Goal: Find specific page/section: Find specific page/section

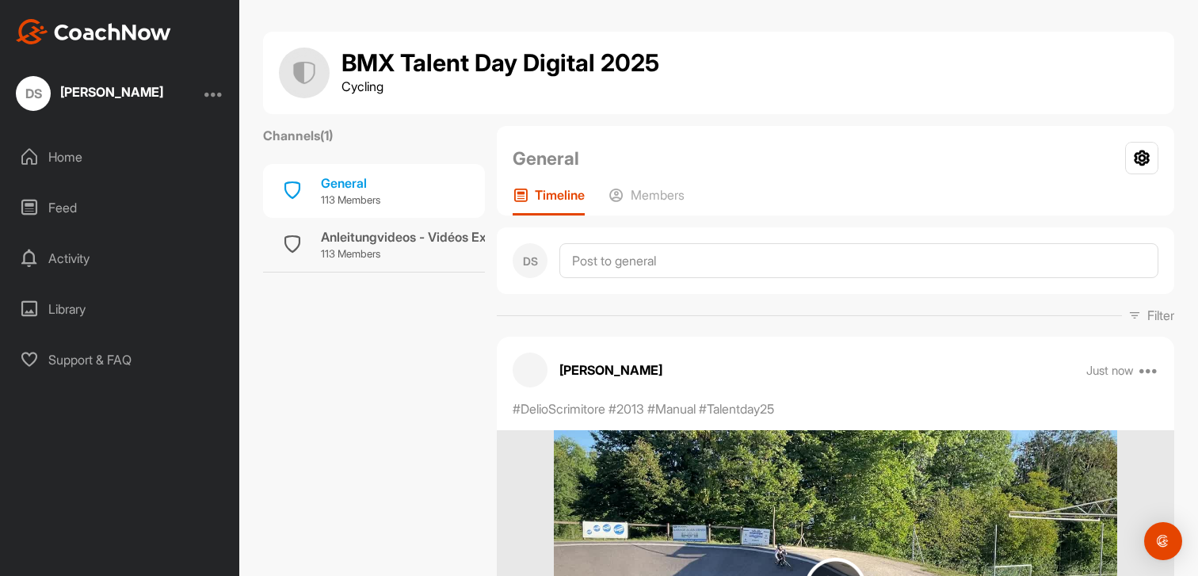
scroll to position [3395, 0]
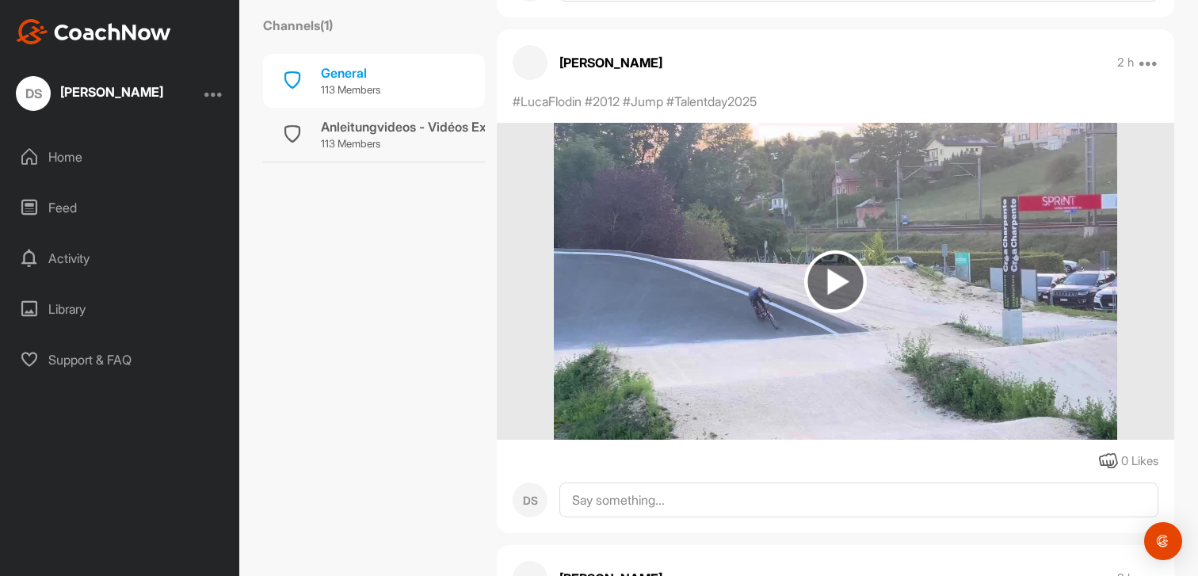
click at [73, 151] on div "Home" at bounding box center [121, 157] width 224 height 40
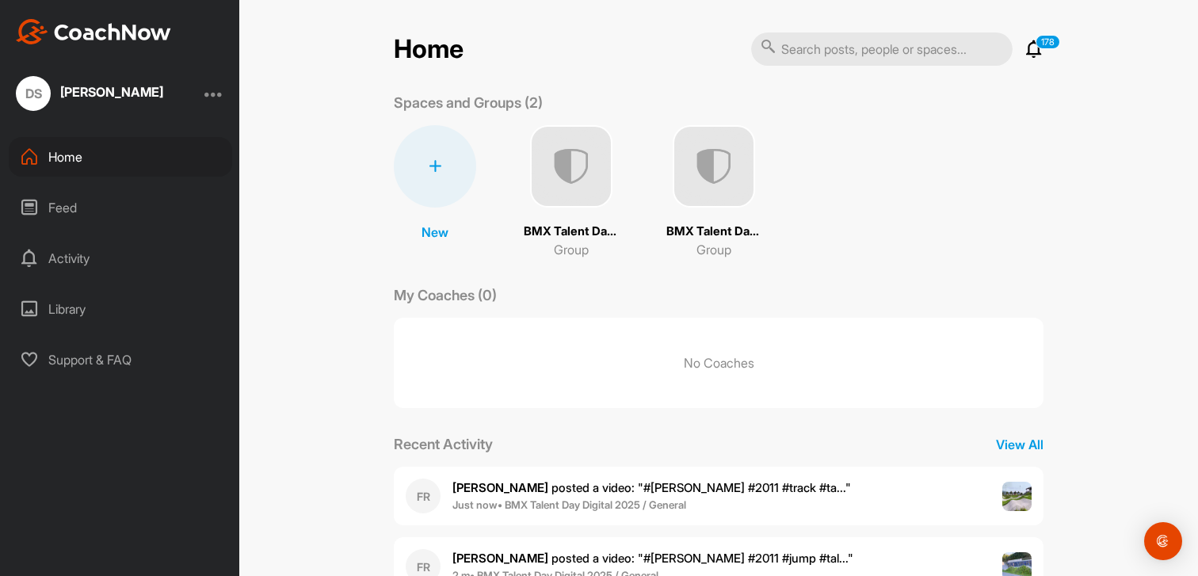
click at [729, 159] on img at bounding box center [714, 166] width 82 height 82
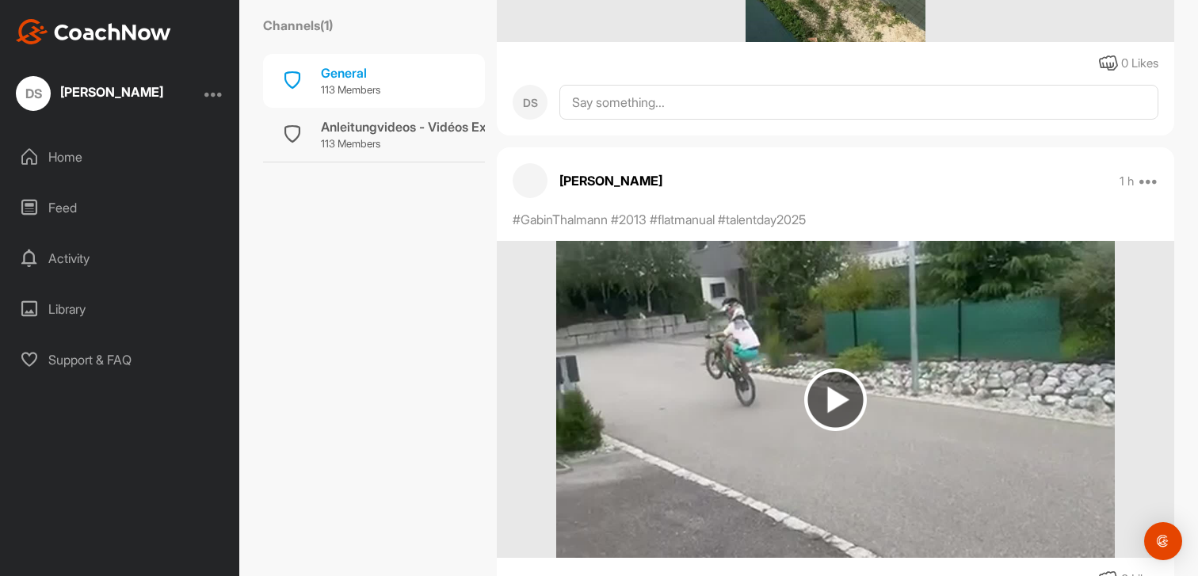
scroll to position [2283, 0]
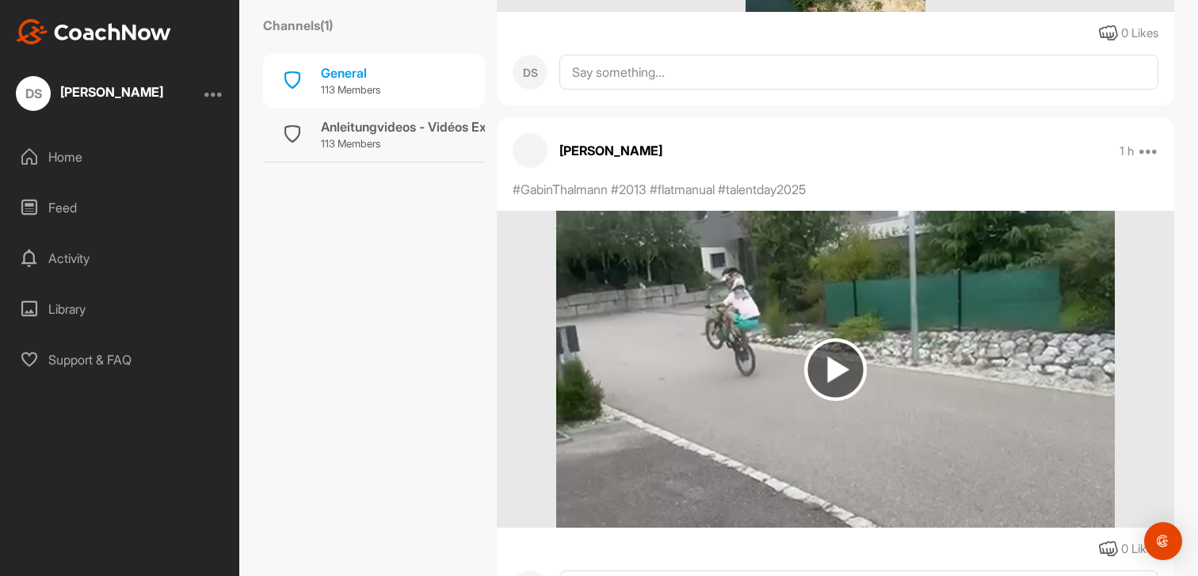
click at [855, 372] on img at bounding box center [835, 369] width 63 height 63
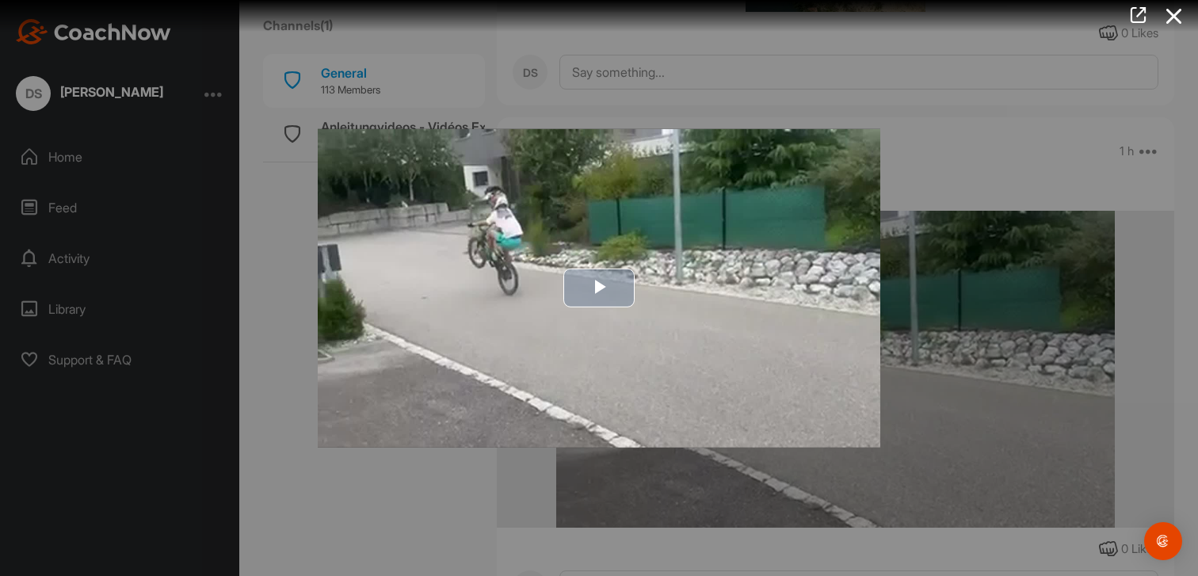
click at [599, 288] on span "Video Player" at bounding box center [599, 288] width 0 height 0
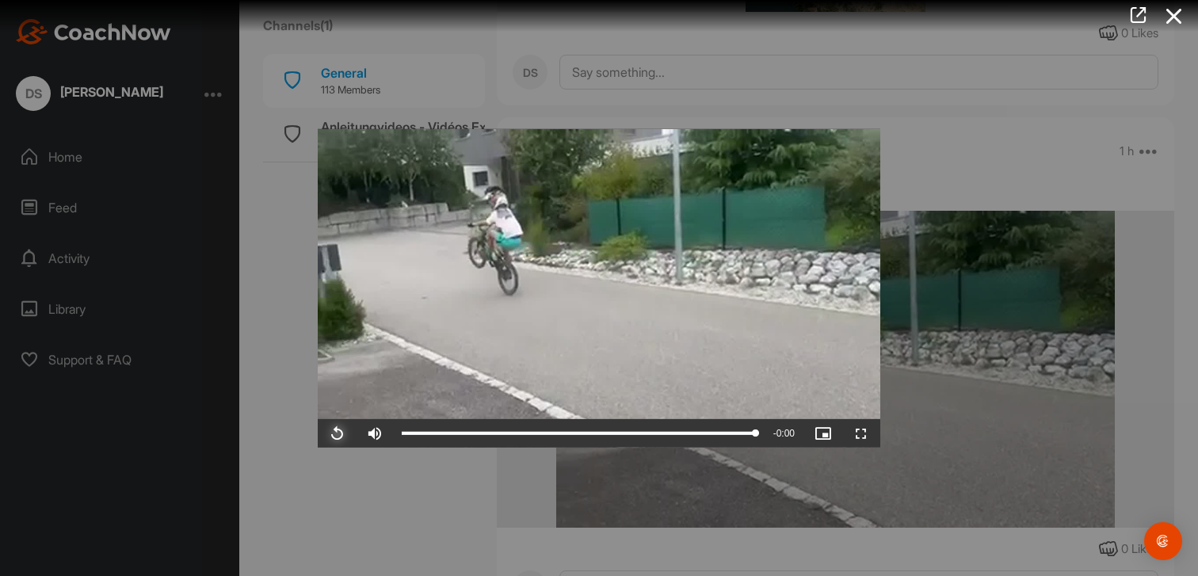
click at [335, 434] on span "Video Player" at bounding box center [337, 434] width 38 height 0
click at [339, 434] on span "Video Player" at bounding box center [337, 434] width 38 height 0
click at [276, 185] on div at bounding box center [599, 288] width 1198 height 576
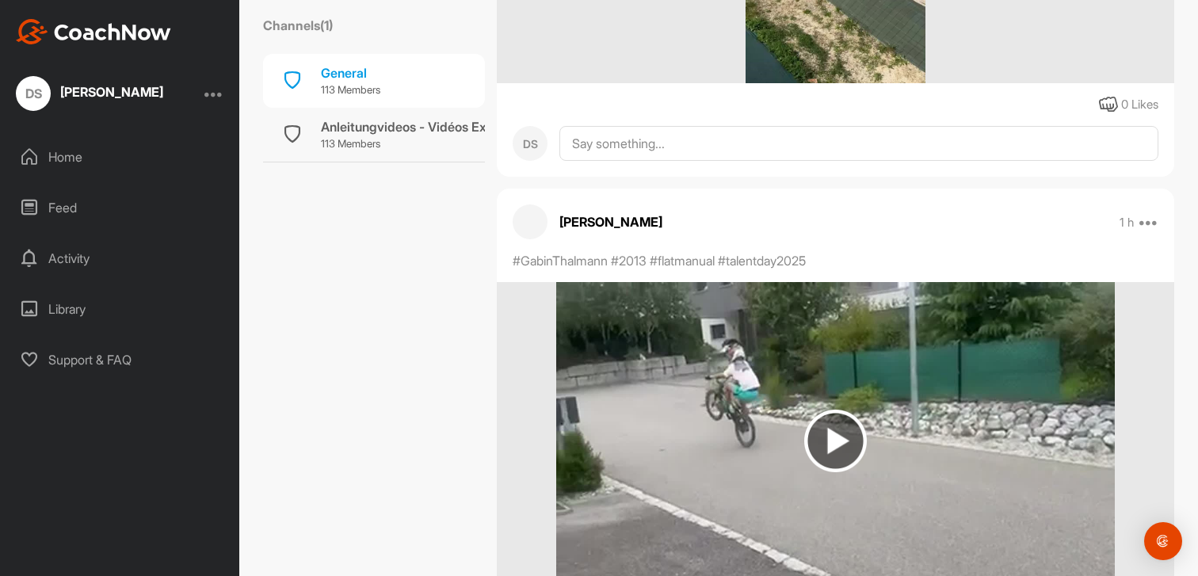
scroll to position [2218, 0]
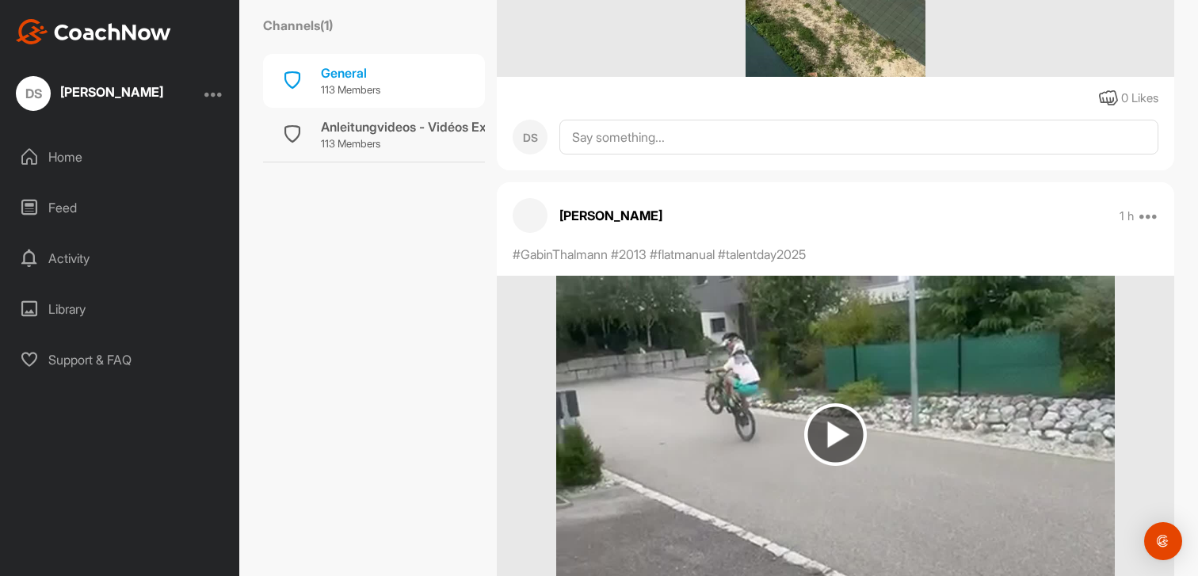
click at [837, 418] on img at bounding box center [835, 434] width 63 height 63
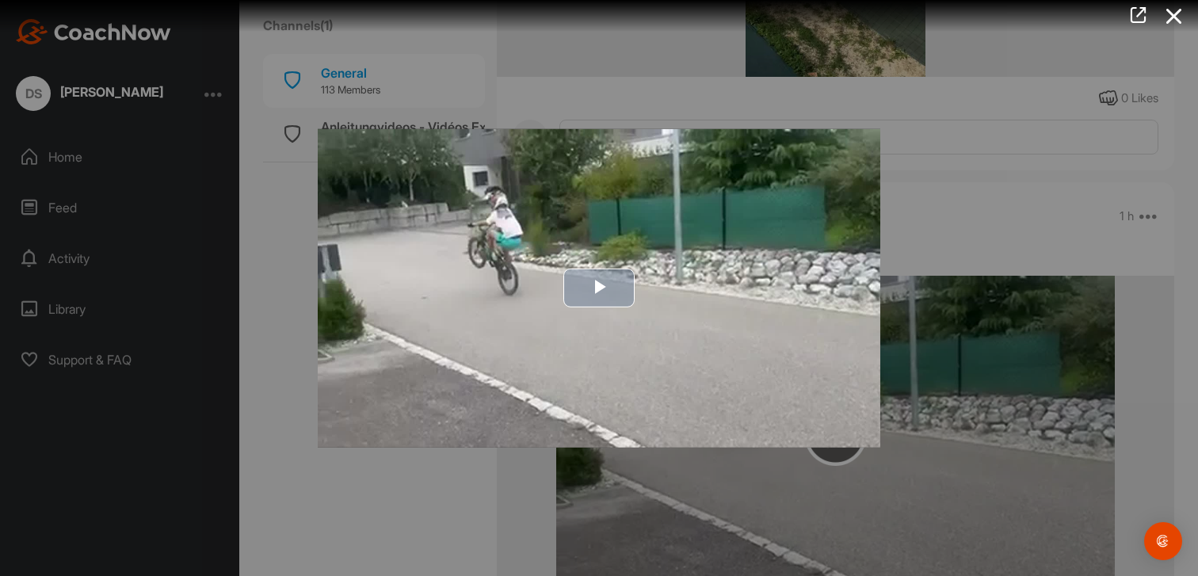
click at [599, 288] on span "Video Player" at bounding box center [599, 288] width 0 height 0
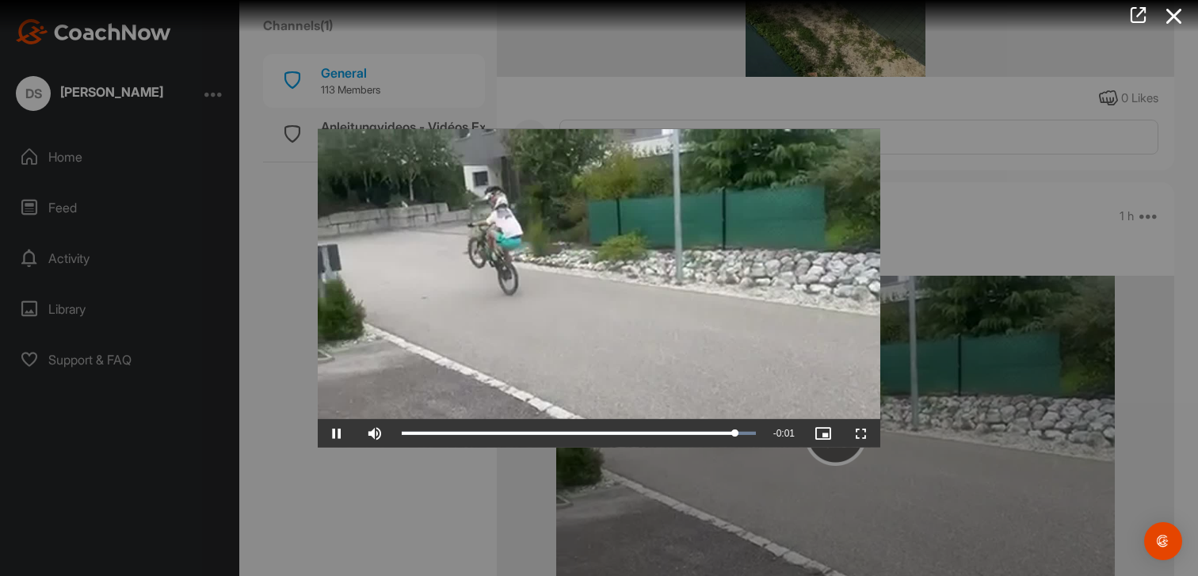
click at [271, 217] on div at bounding box center [599, 288] width 1198 height 576
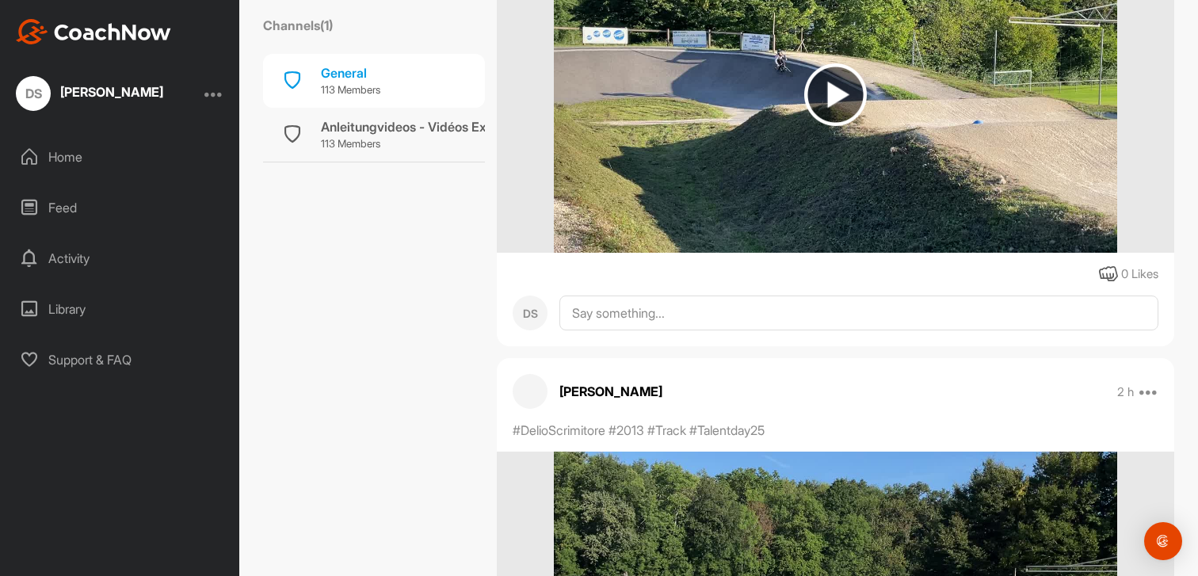
scroll to position [3114, 0]
